Goal: Task Accomplishment & Management: Manage account settings

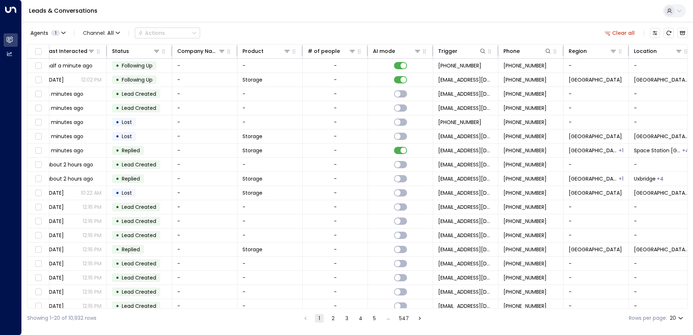
scroll to position [0, 148]
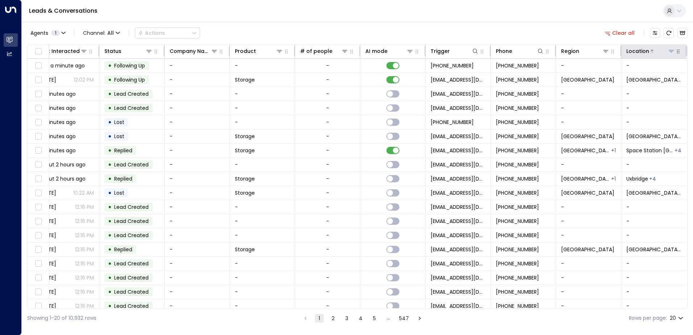
click at [672, 52] on icon at bounding box center [672, 51] width 6 height 6
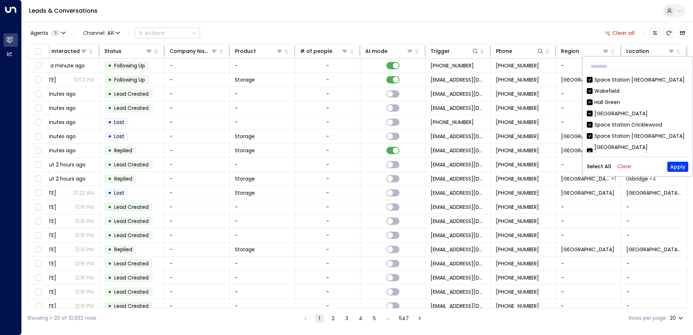
click at [626, 166] on button "Clear" at bounding box center [625, 167] width 15 height 6
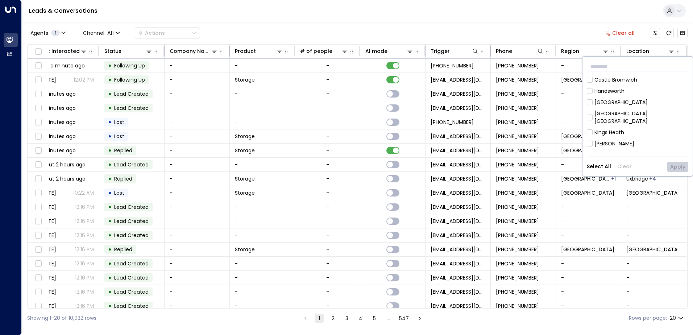
scroll to position [117, 0]
click at [647, 132] on div "[GEOGRAPHIC_DATA]" at bounding box center [621, 136] width 53 height 8
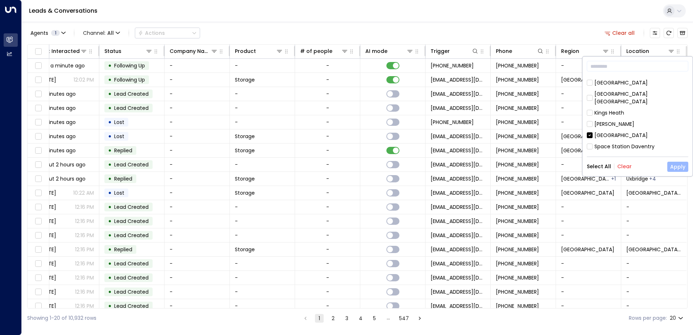
click at [675, 166] on button "Apply" at bounding box center [678, 167] width 21 height 10
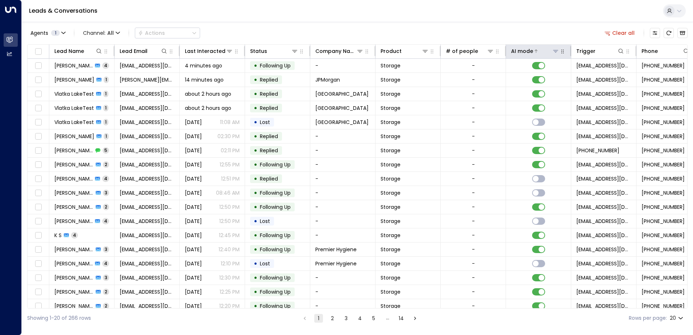
click at [542, 49] on div at bounding box center [546, 51] width 26 height 7
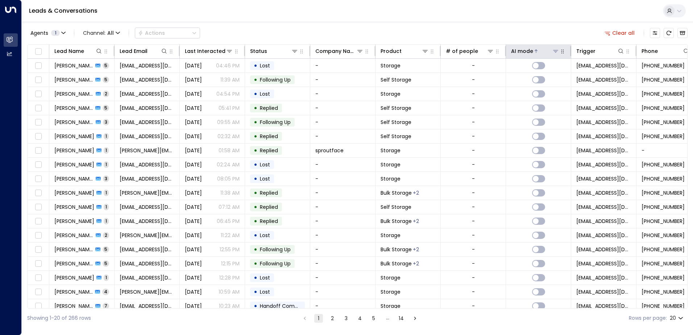
click at [541, 50] on div at bounding box center [546, 51] width 26 height 7
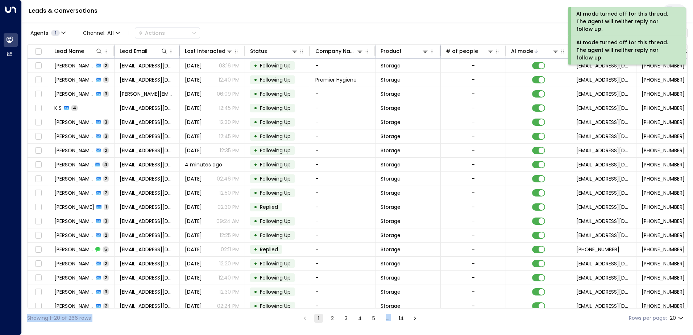
scroll to position [36, 0]
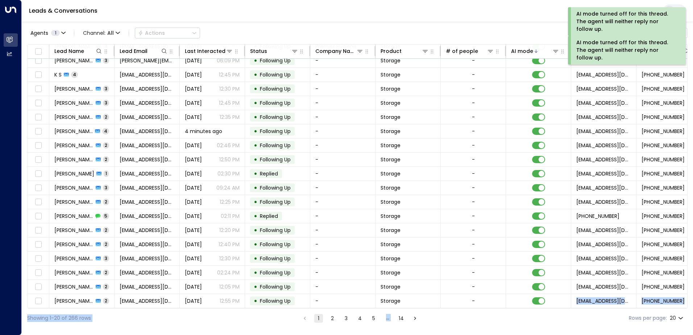
drag, startPoint x: 519, startPoint y: 309, endPoint x: 539, endPoint y: 308, distance: 19.6
click at [539, 308] on div "Agents 1 Channel: All Actions Clear all Lead Name Lead Email Last Interacted St…" at bounding box center [357, 175] width 661 height 306
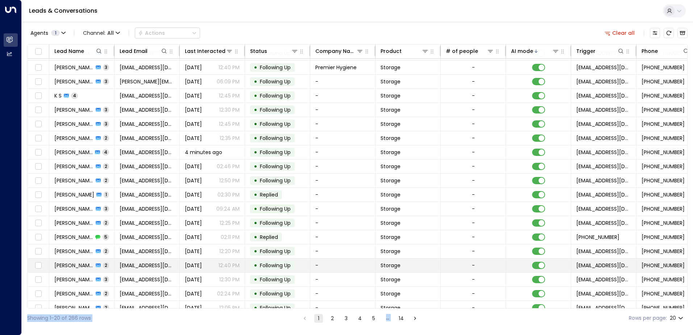
scroll to position [0, 0]
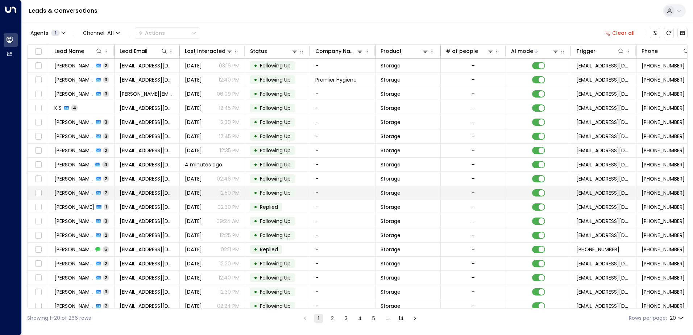
click at [110, 192] on td "[PERSON_NAME] 2" at bounding box center [81, 193] width 65 height 14
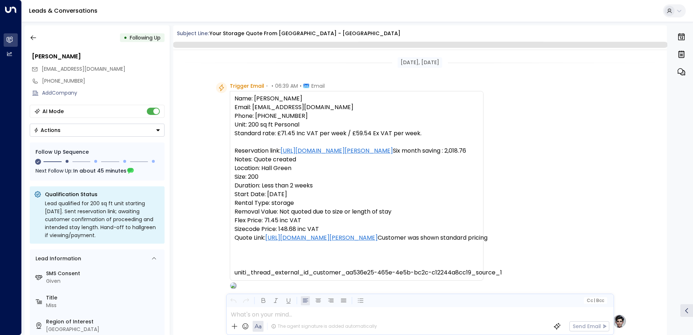
scroll to position [546, 0]
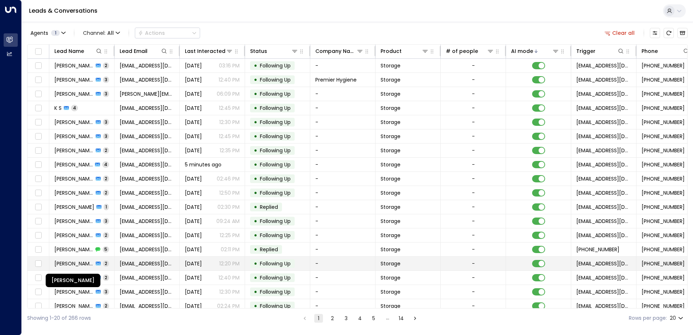
click at [80, 264] on span "[PERSON_NAME]" at bounding box center [73, 263] width 39 height 7
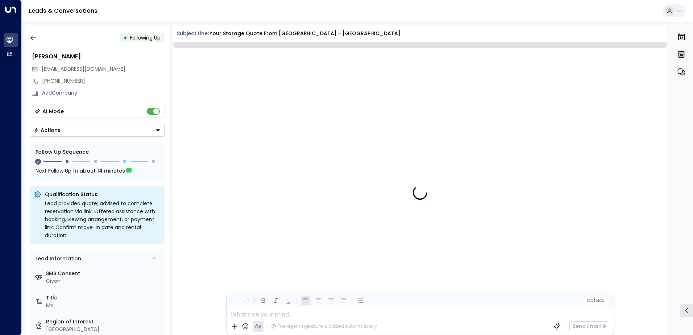
scroll to position [564, 0]
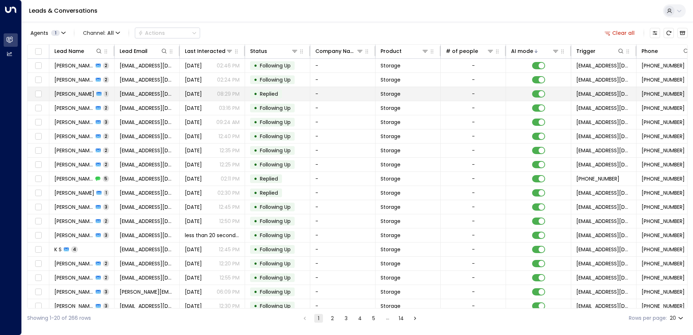
click at [70, 94] on span "[PERSON_NAME]" at bounding box center [74, 93] width 40 height 7
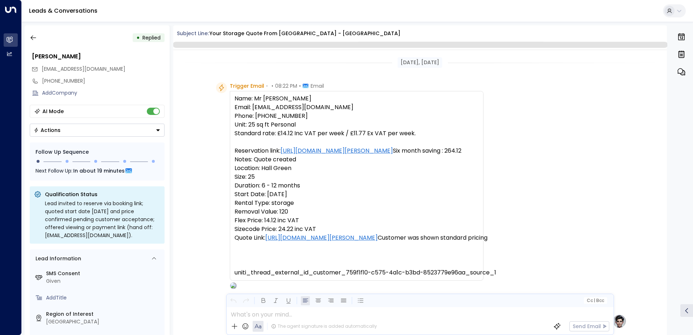
scroll to position [336, 0]
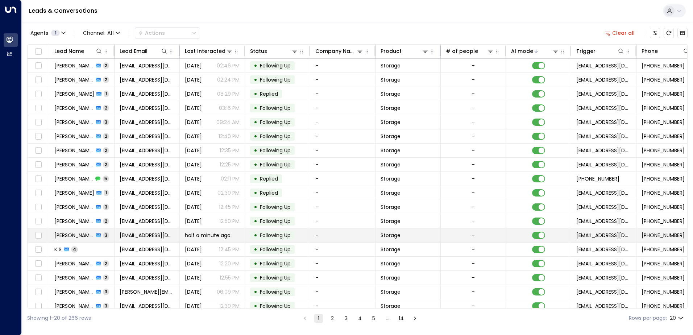
click at [96, 234] on icon at bounding box center [98, 235] width 5 height 5
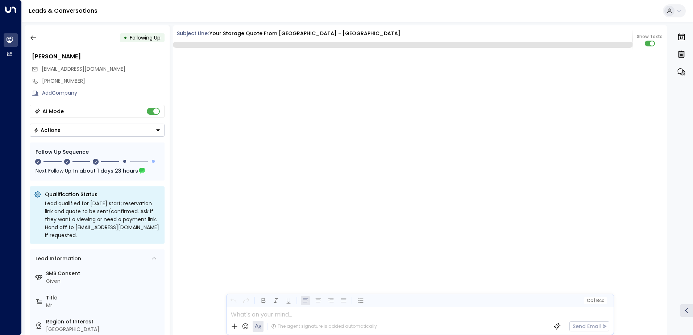
scroll to position [773, 0]
